Goal: Find specific page/section: Find specific page/section

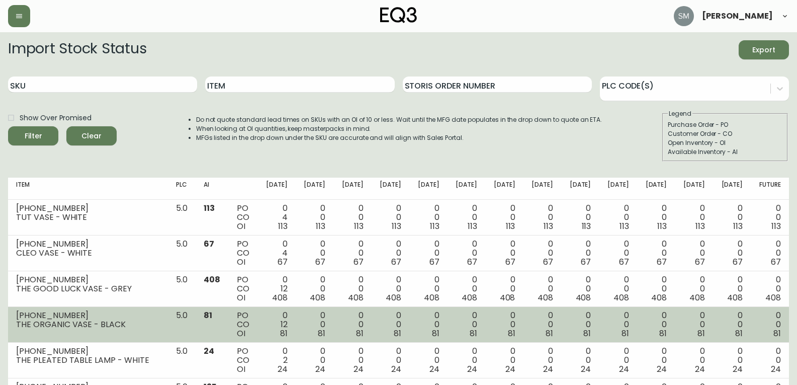
click at [257, 320] on td "PO CO OI" at bounding box center [243, 325] width 29 height 36
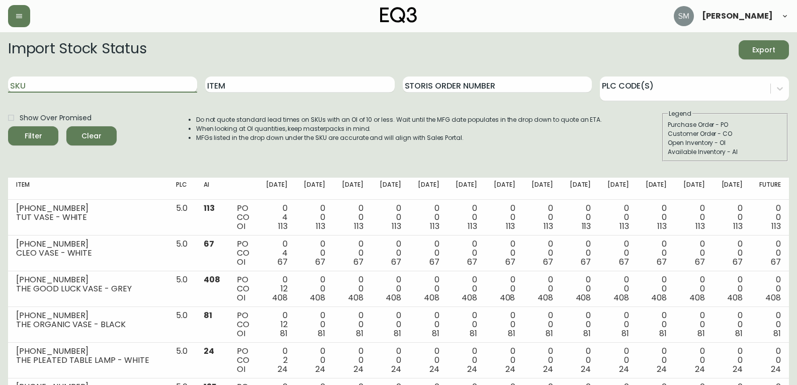
click at [50, 79] on input "SKU" at bounding box center [102, 84] width 189 height 16
click at [8, 126] on button "Filter" at bounding box center [33, 135] width 50 height 19
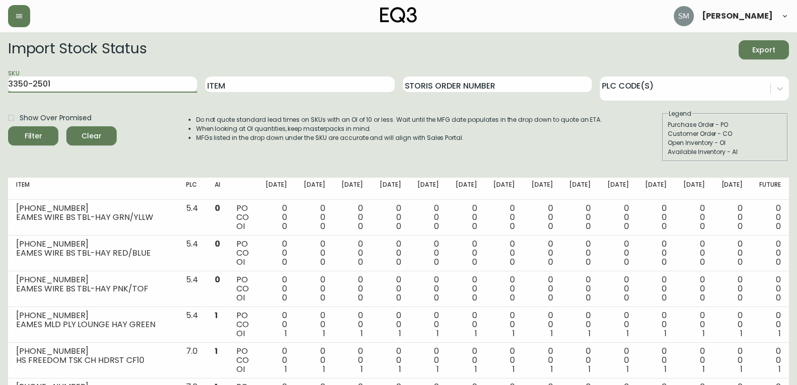
click at [8, 126] on button "Filter" at bounding box center [33, 135] width 50 height 19
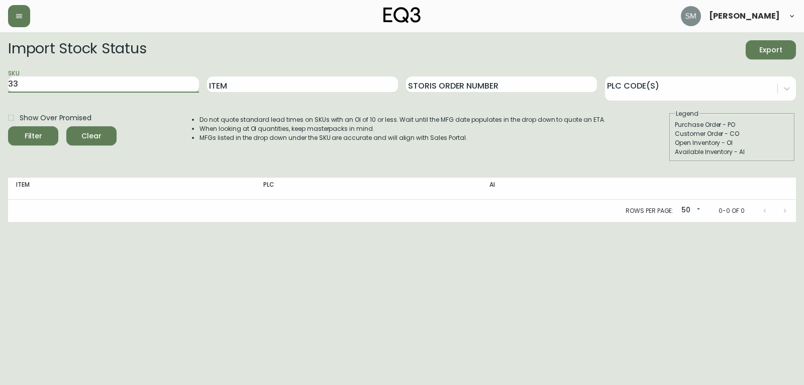
type input "3"
click at [789, 95] on div "Import Stock Status Export SKU Item Storis Order Number PLC Code(s) Show Over P…" at bounding box center [402, 131] width 788 height 182
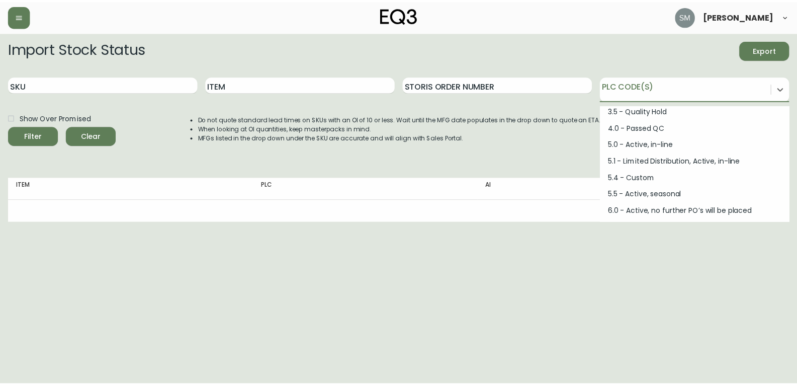
scroll to position [135, 0]
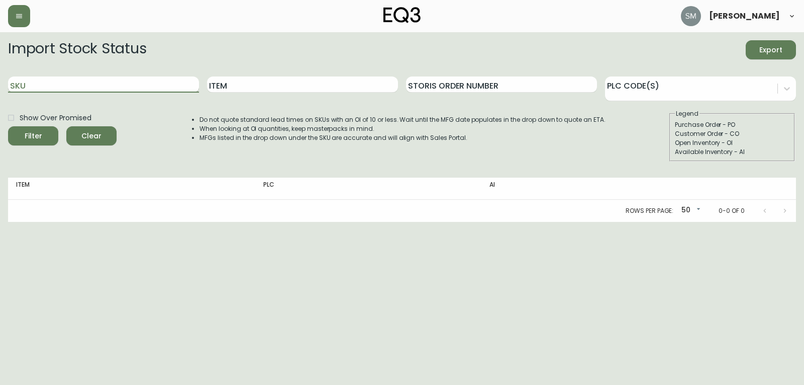
click at [28, 86] on input "SKU" at bounding box center [103, 84] width 191 height 16
type input "3350"
click at [8, 126] on button "Filter" at bounding box center [33, 135] width 50 height 19
